Goal: Find specific page/section: Find specific page/section

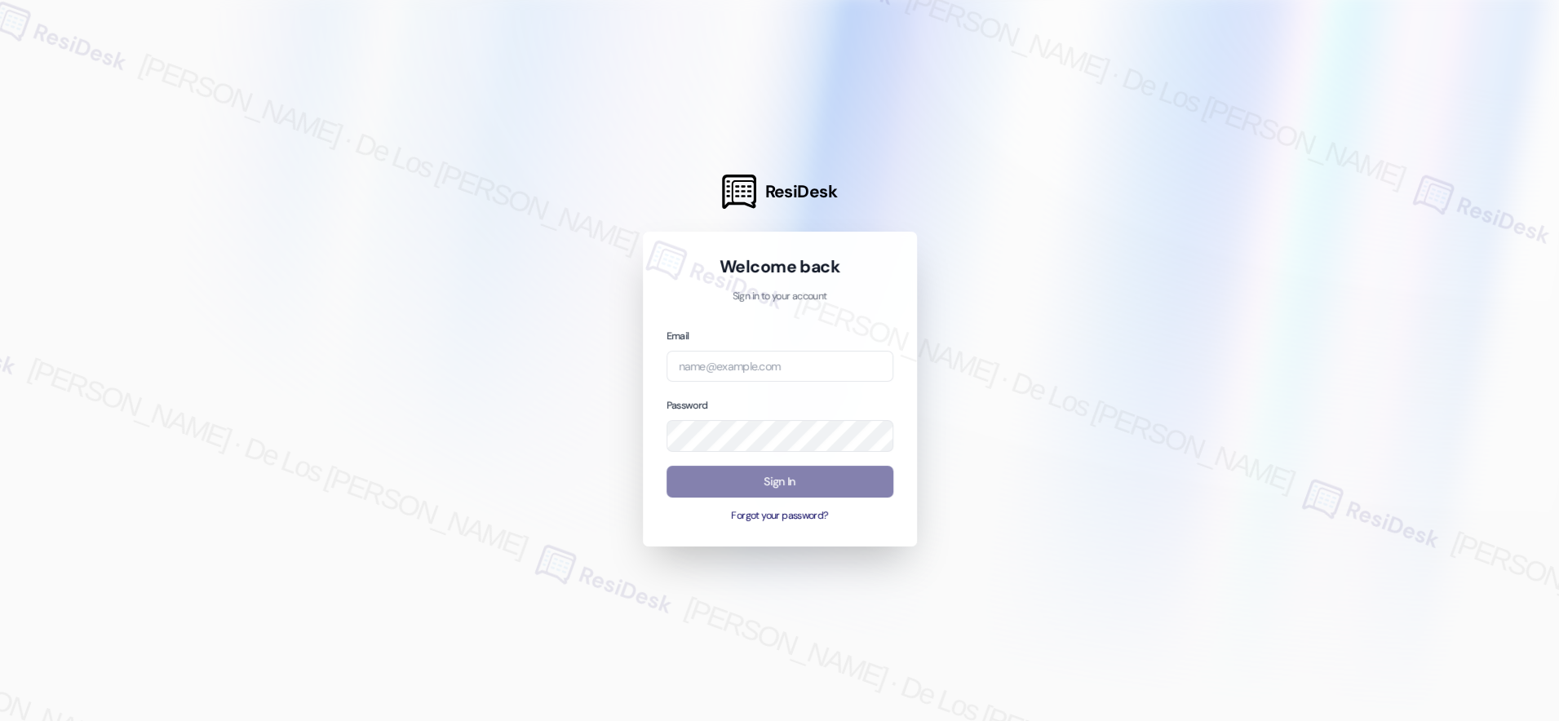
drag, startPoint x: 1162, startPoint y: 553, endPoint x: 1146, endPoint y: 543, distance: 18.8
click at [1161, 553] on div at bounding box center [779, 360] width 1559 height 721
click at [780, 348] on div "Email" at bounding box center [780, 354] width 227 height 55
click at [781, 359] on input "email" at bounding box center [780, 367] width 227 height 32
paste input "[EMAIL_ADDRESS][DOMAIN_NAME]"
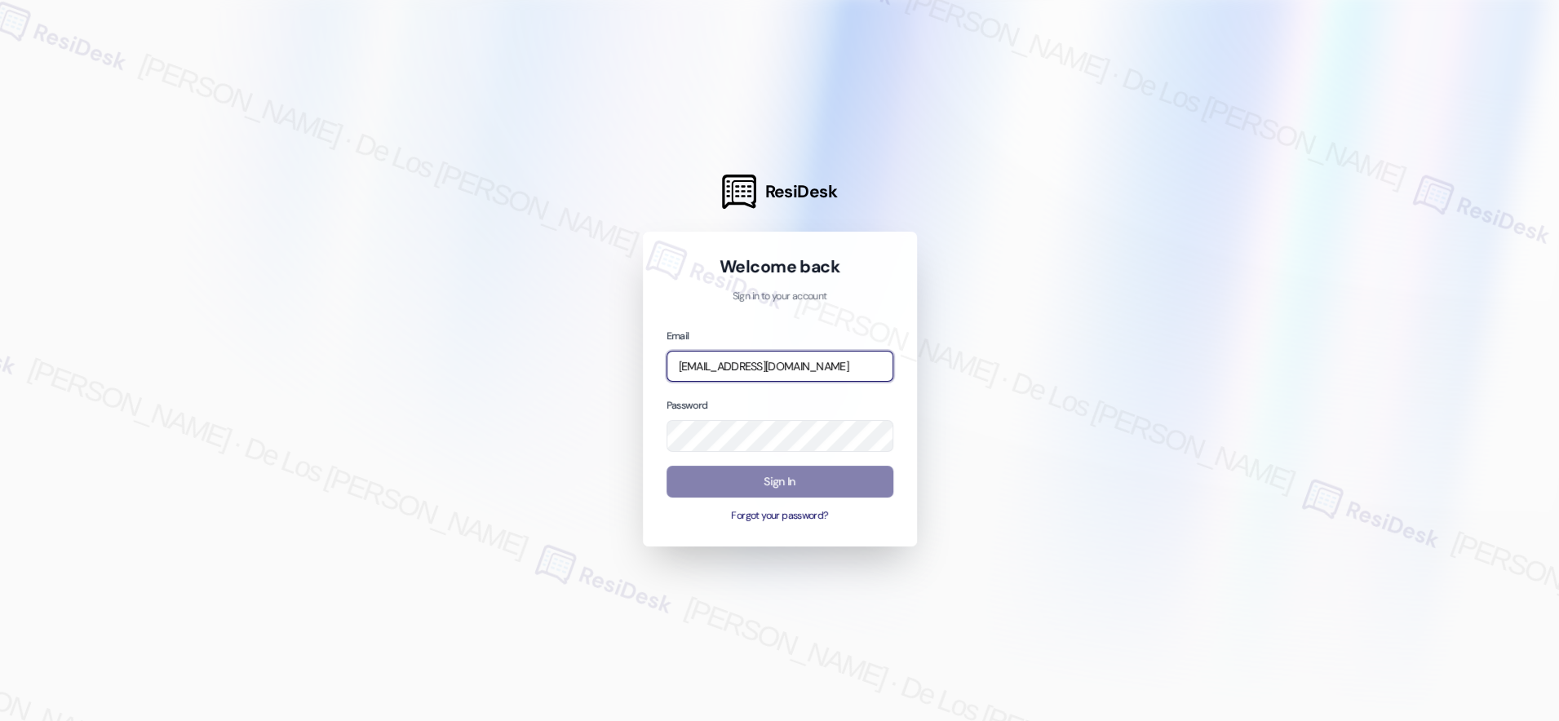
scroll to position [0, 34]
type input "[EMAIL_ADDRESS][DOMAIN_NAME]"
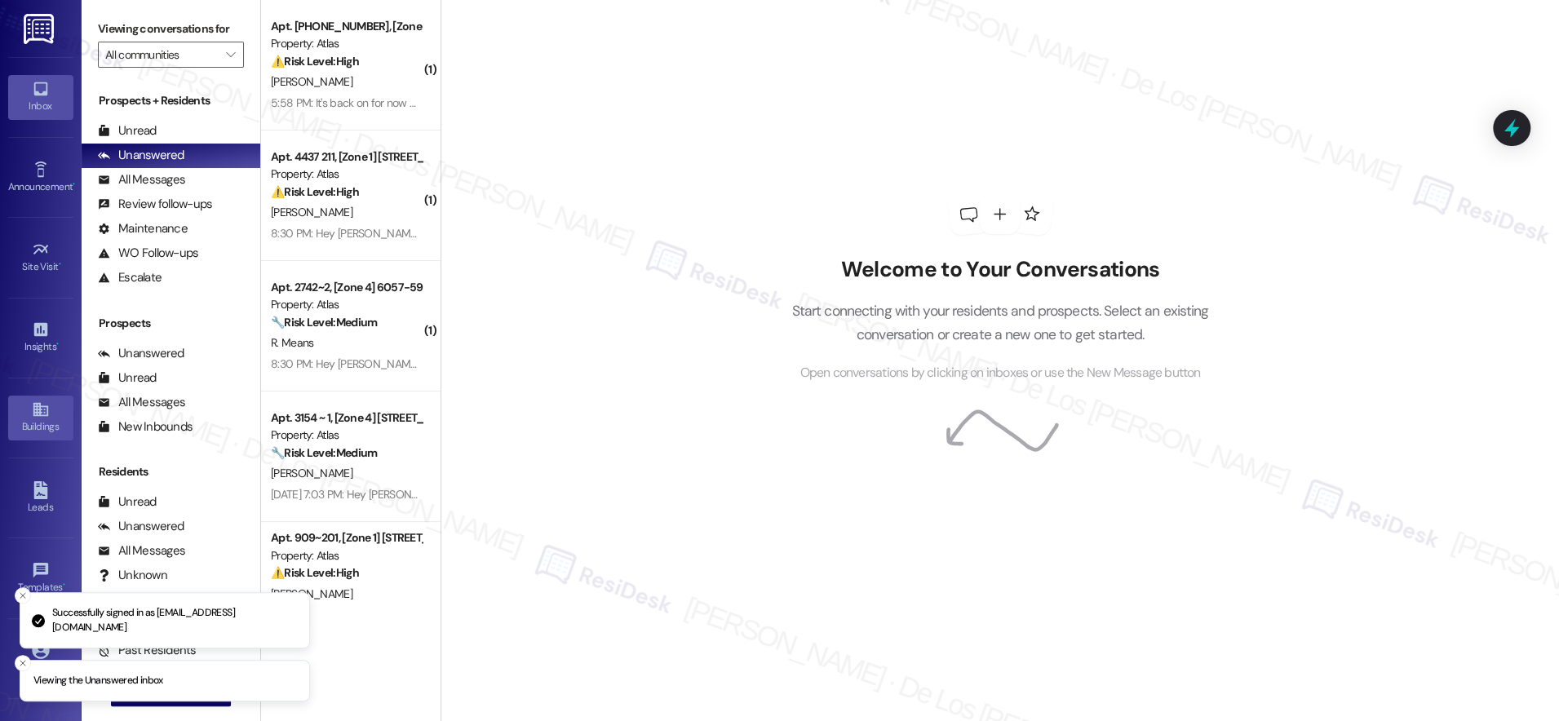
click at [36, 419] on div "Buildings" at bounding box center [41, 427] width 82 height 16
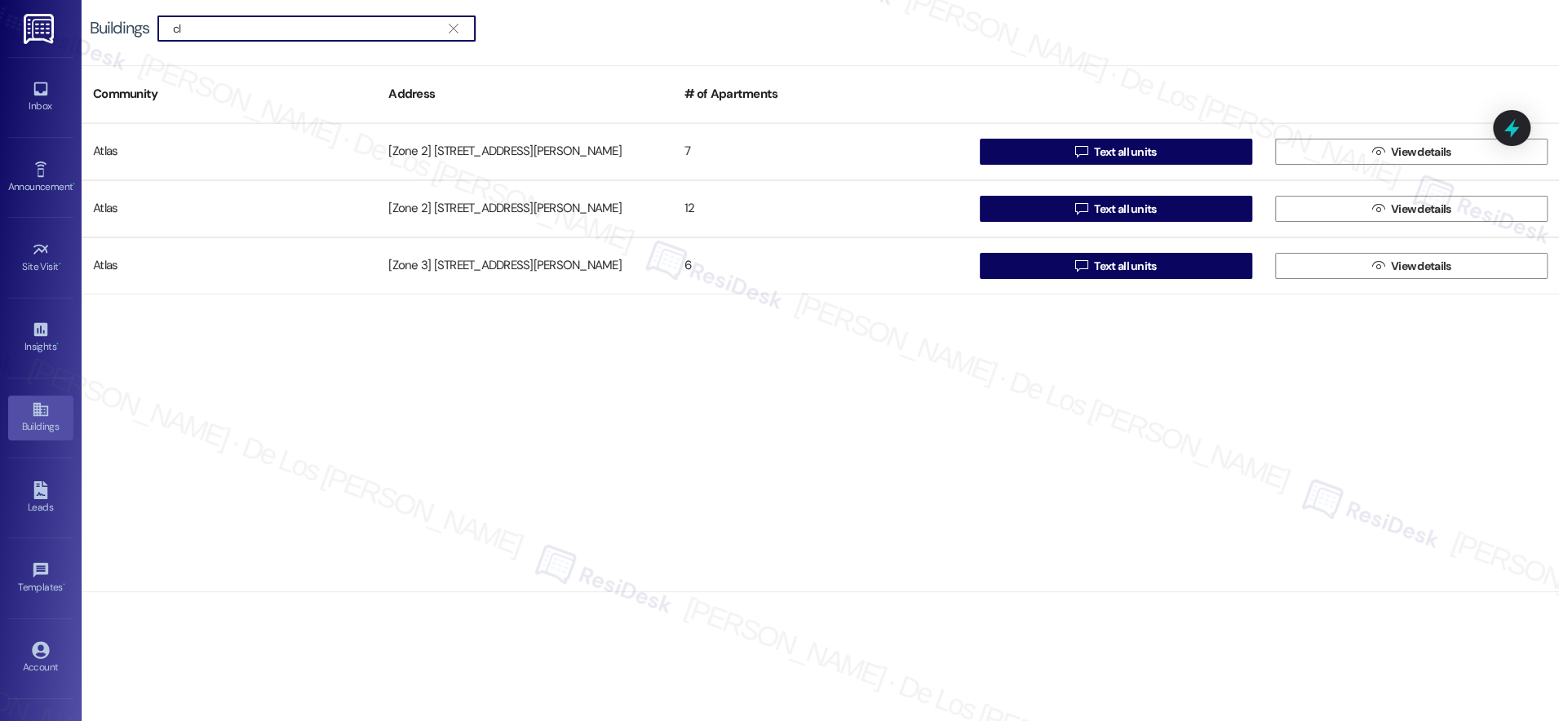
type input "c"
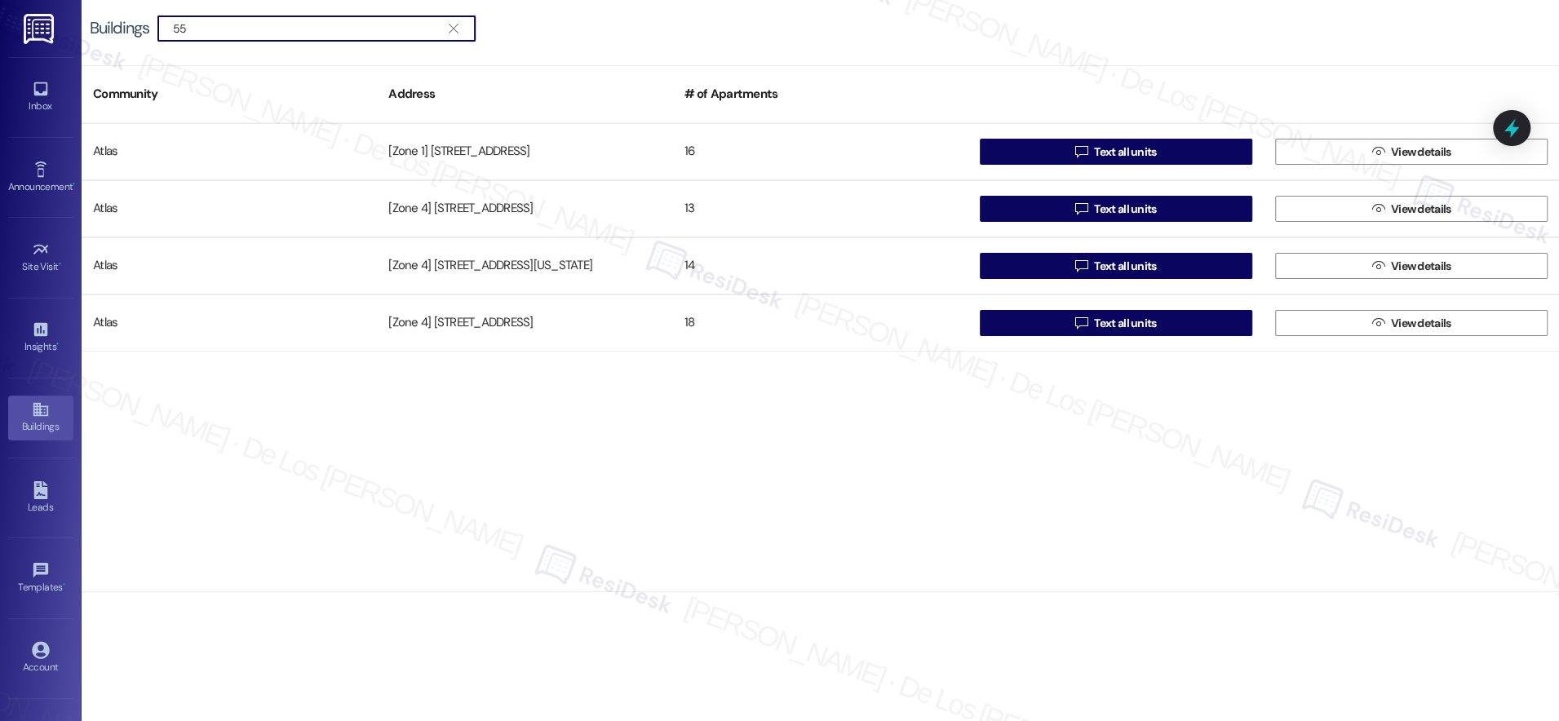
type input "5"
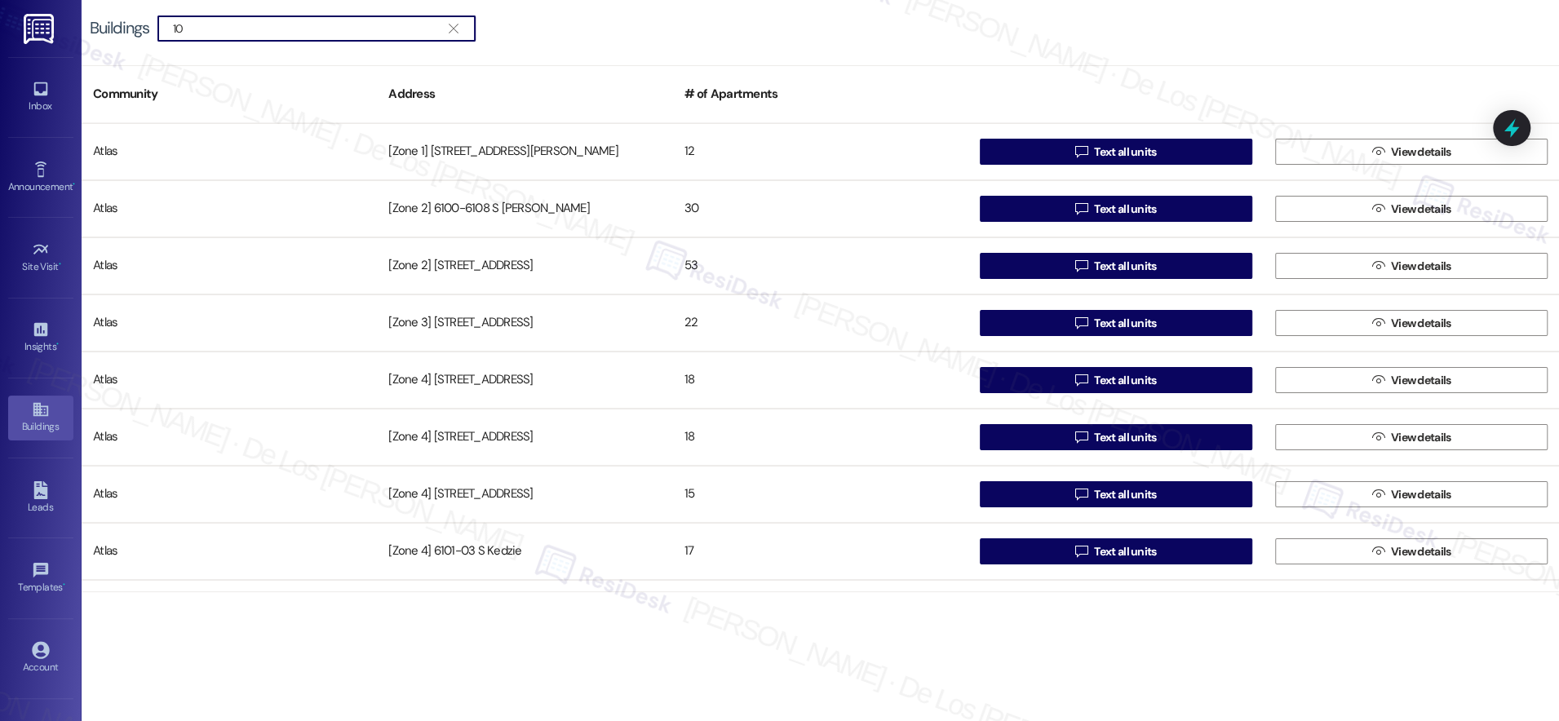
type input "1"
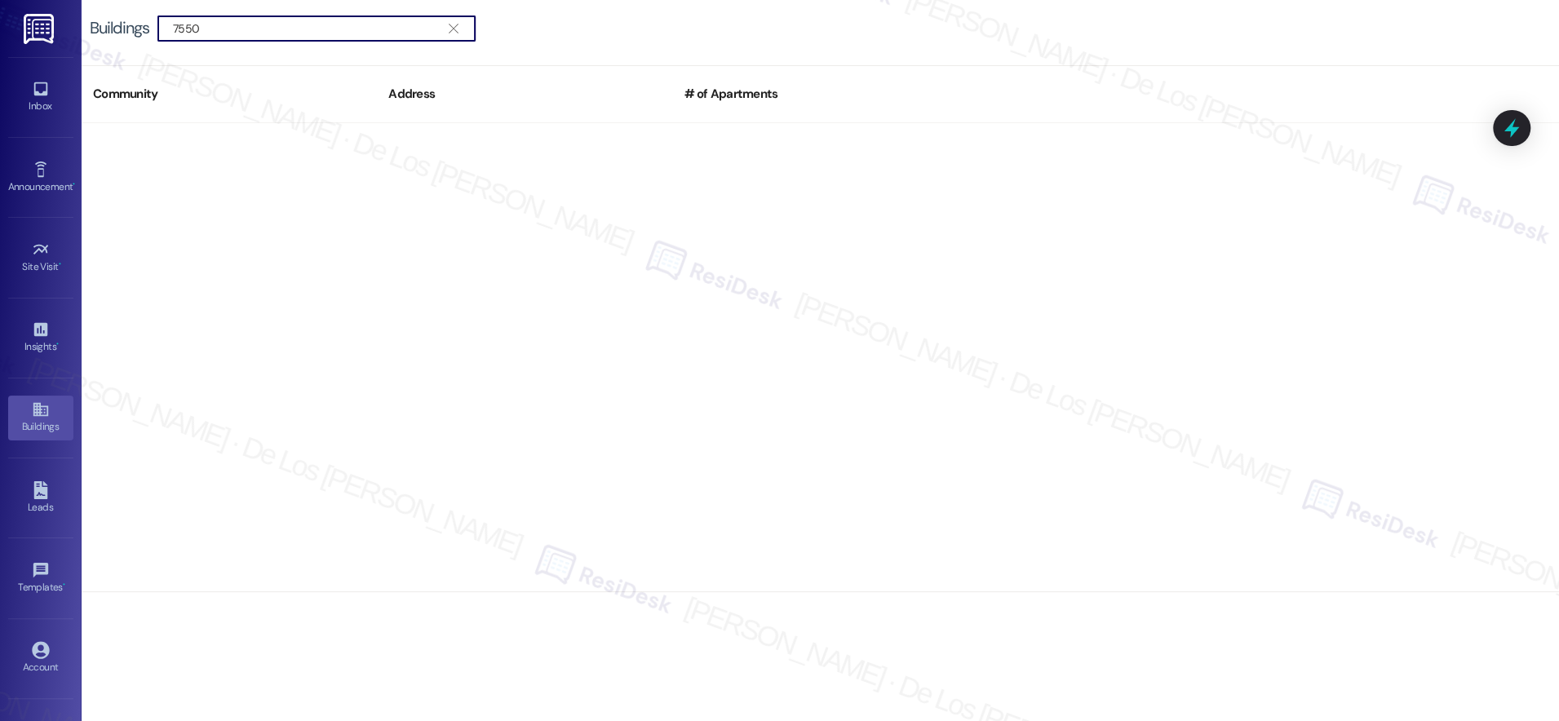
drag, startPoint x: 386, startPoint y: 31, endPoint x: 24, endPoint y: -4, distance: 363.9
click at [24, 0] on html "Inbox Go to Inbox Announcement • Send A Text Announcement Site Visit • Go to Si…" at bounding box center [779, 360] width 1559 height 721
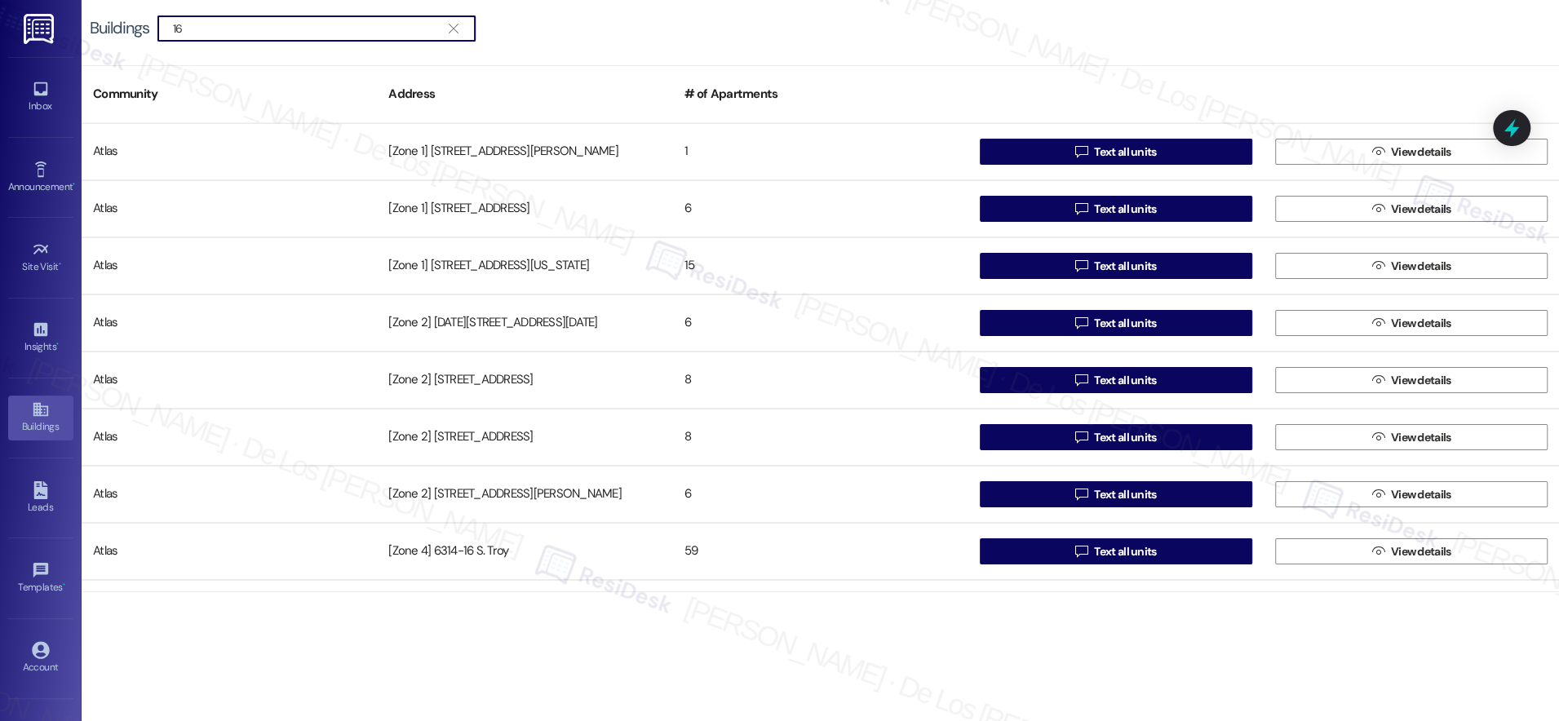
type input "1"
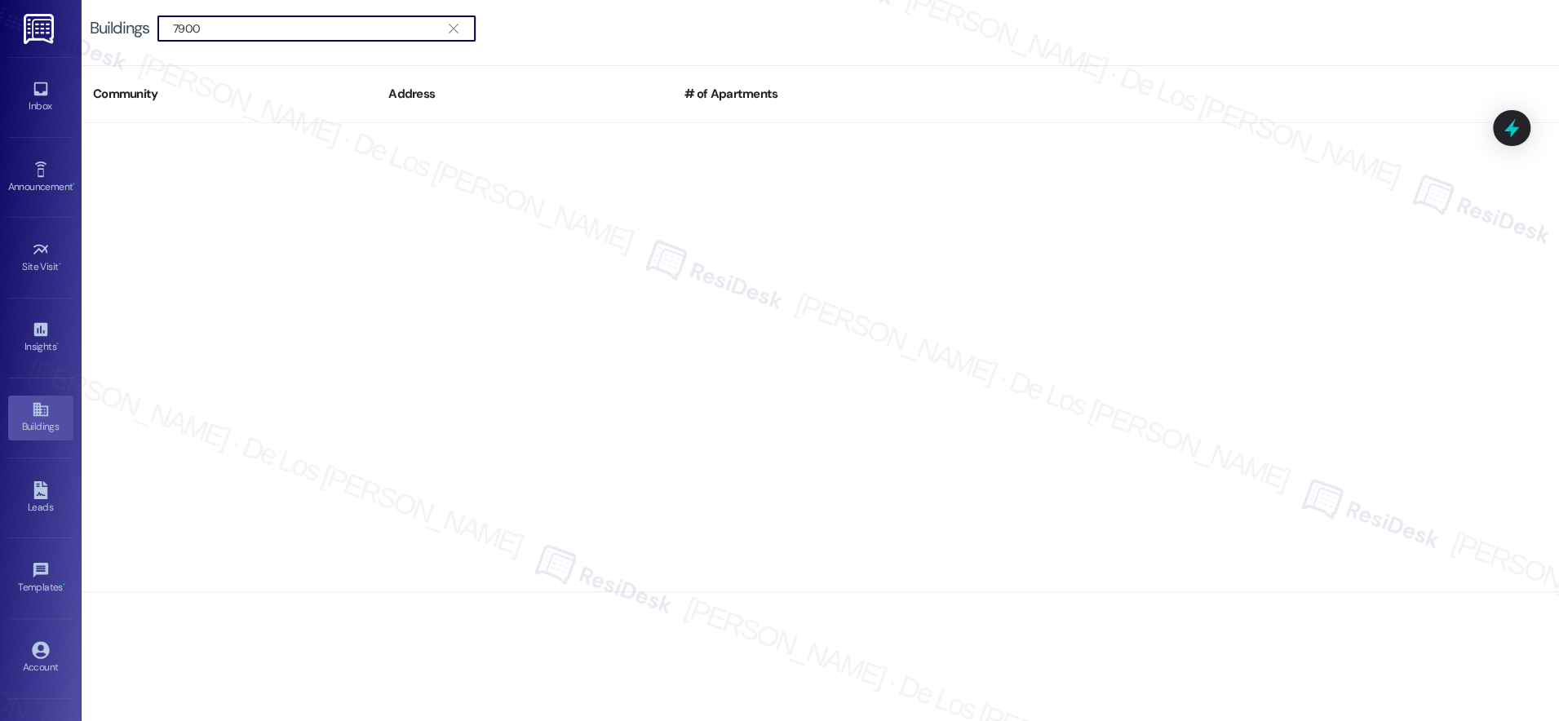
type input "7900"
click at [37, 95] on icon at bounding box center [40, 89] width 14 height 14
